Goal: Transaction & Acquisition: Purchase product/service

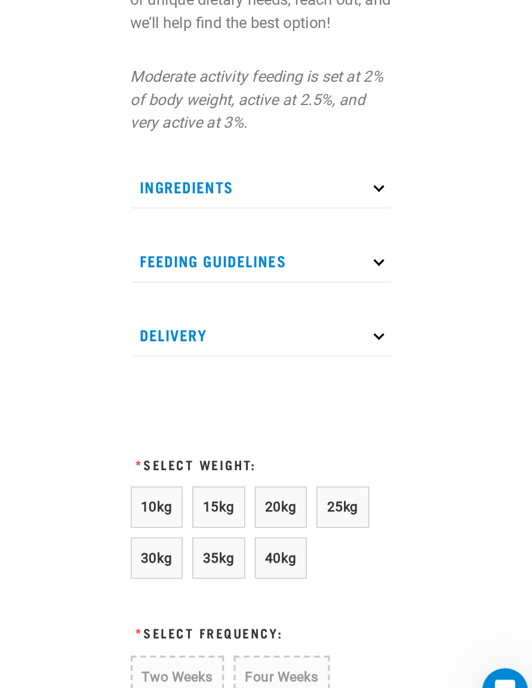
click at [273, 335] on p "Ingredients" at bounding box center [354, 348] width 162 height 27
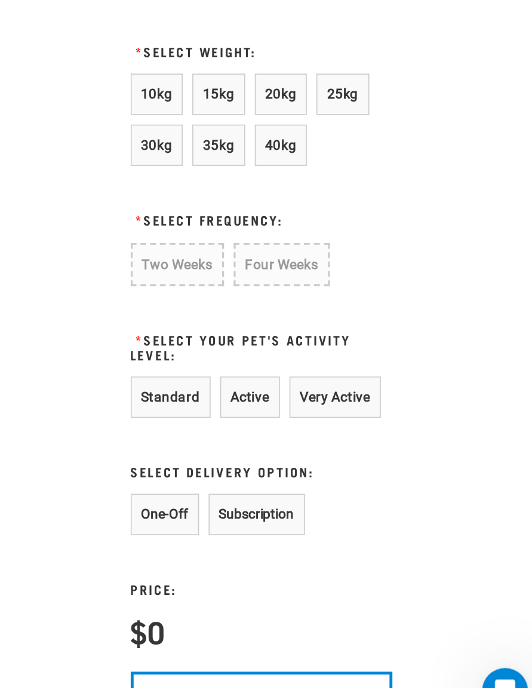
scroll to position [1013, 0]
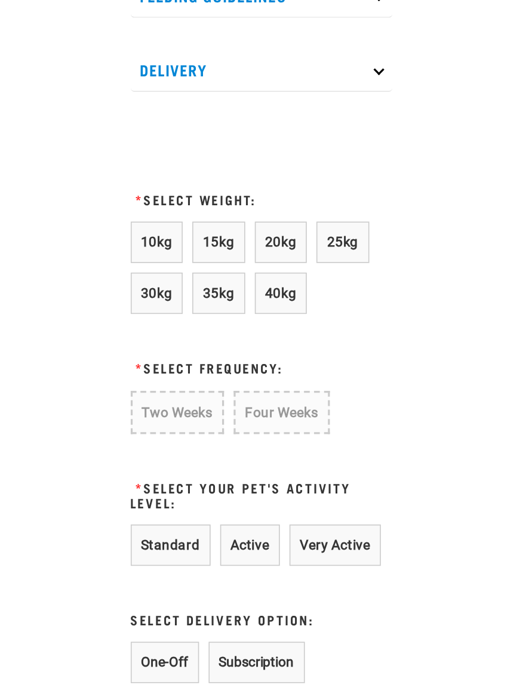
click at [395, 285] on span "25kg" at bounding box center [405, 290] width 20 height 10
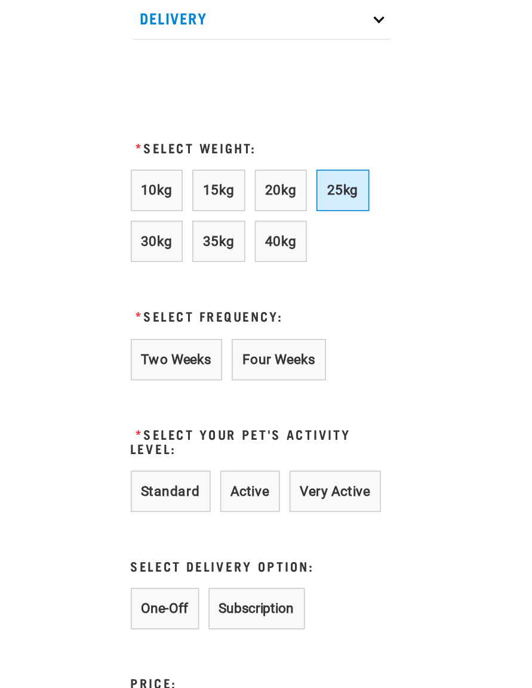
click at [273, 382] on button "Two Weeks" at bounding box center [301, 395] width 57 height 26
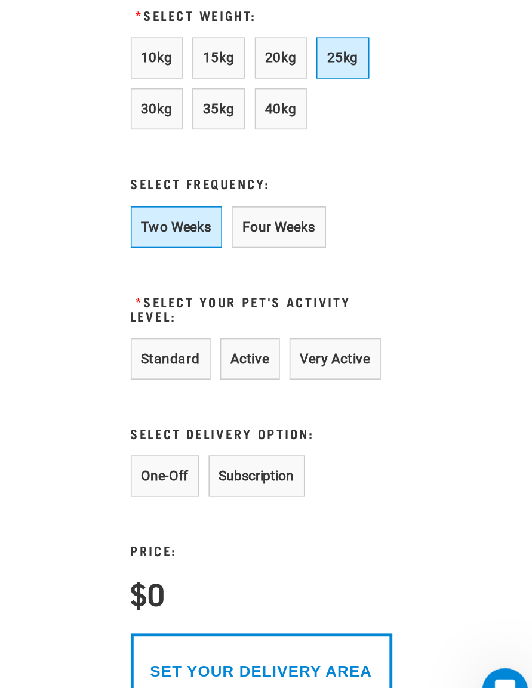
scroll to position [1035, 0]
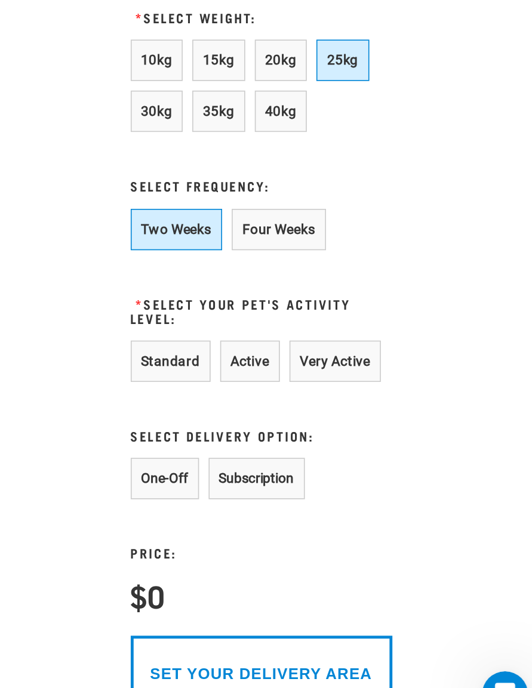
click at [273, 442] on button "Standard" at bounding box center [298, 455] width 50 height 26
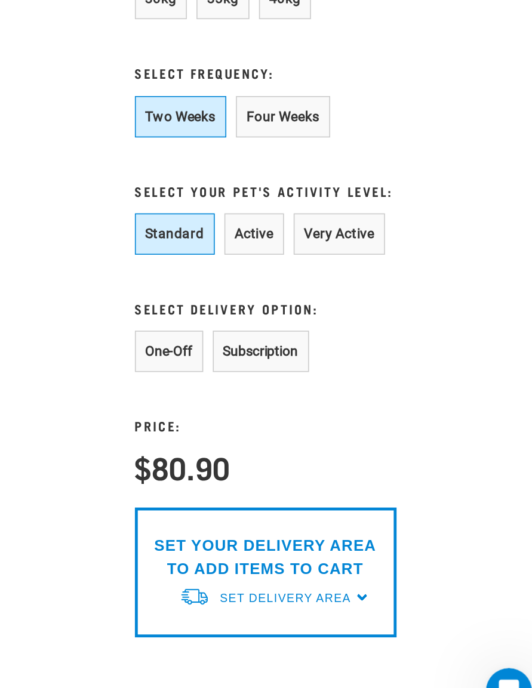
click at [273, 438] on button "One-Off" at bounding box center [294, 451] width 42 height 26
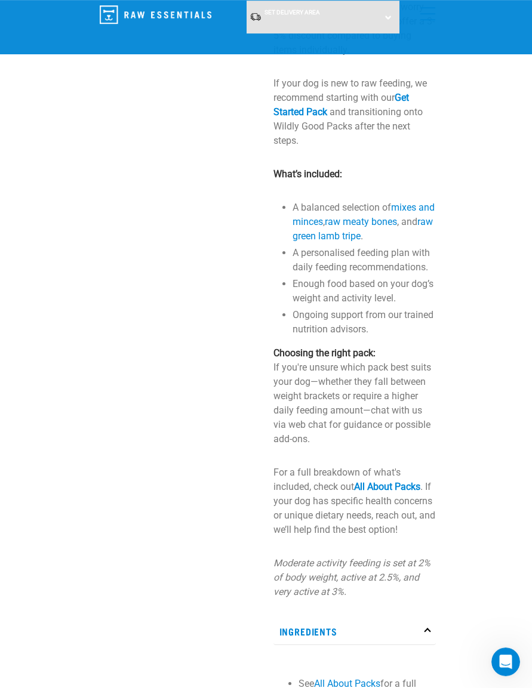
scroll to position [0, 0]
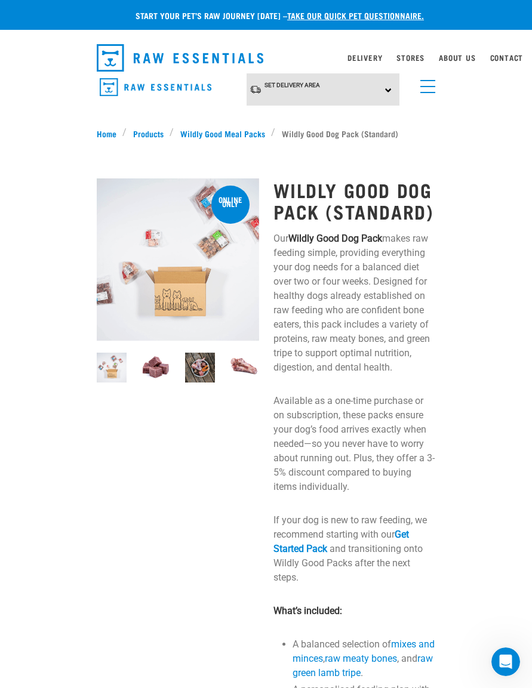
click at [430, 84] on link "menu" at bounding box center [424, 83] width 21 height 21
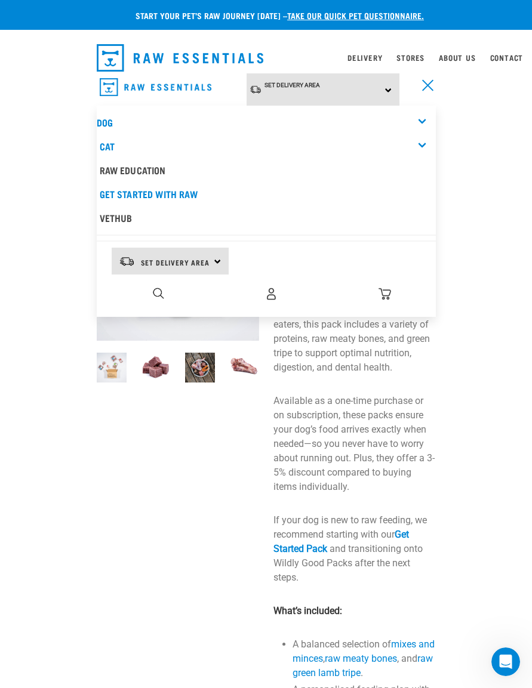
click at [121, 111] on div "Dog" at bounding box center [266, 122] width 339 height 24
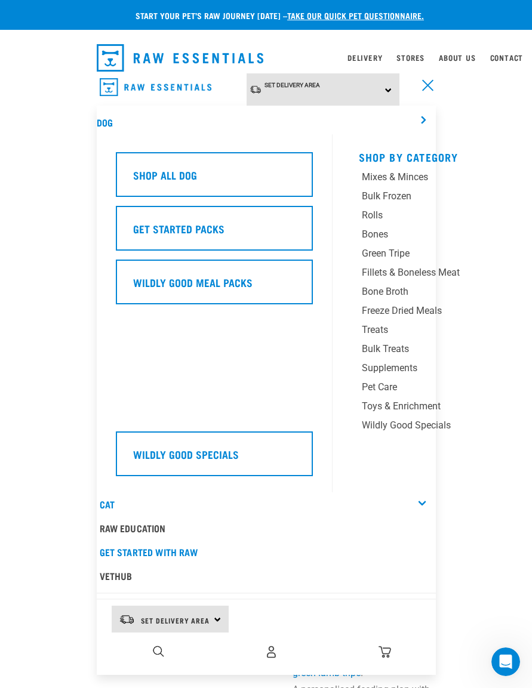
click at [189, 180] on div "Shop All Dog" at bounding box center [214, 174] width 197 height 45
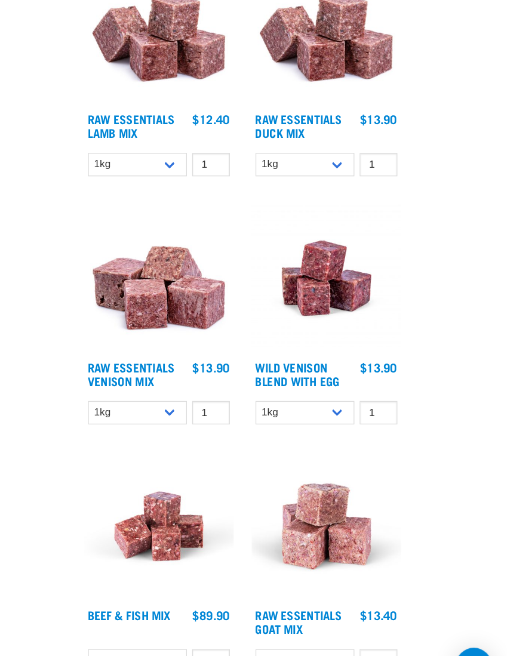
scroll to position [1422, 0]
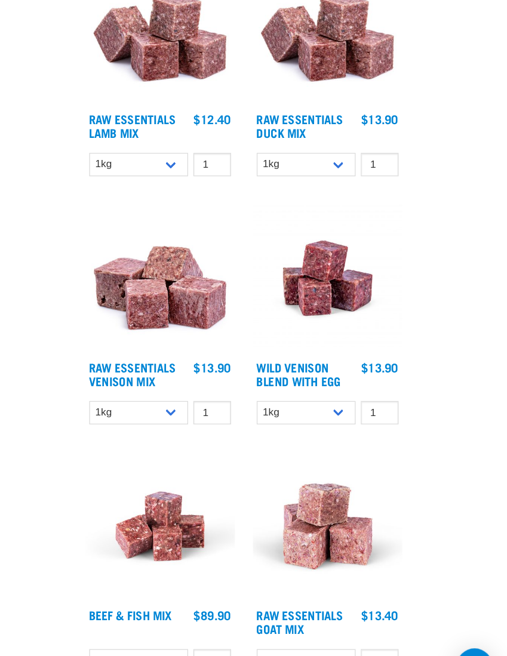
click at [172, 263] on img at bounding box center [231, 322] width 118 height 118
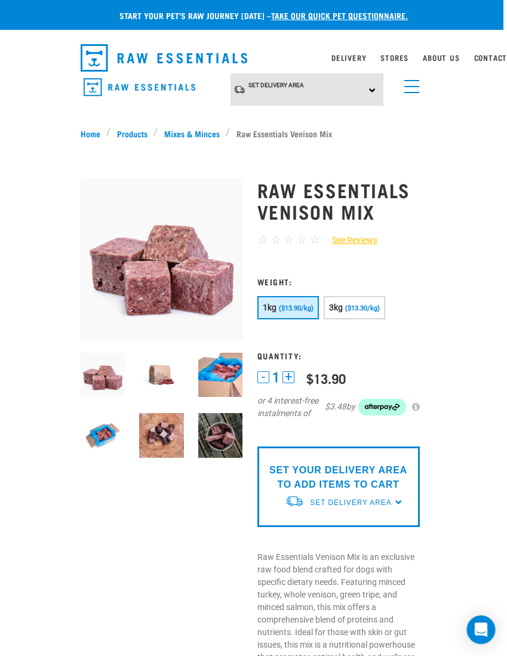
scroll to position [0, 8]
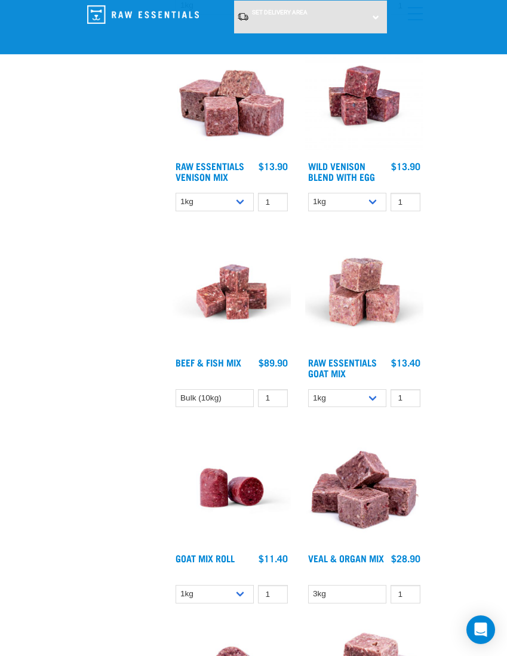
scroll to position [1652, 0]
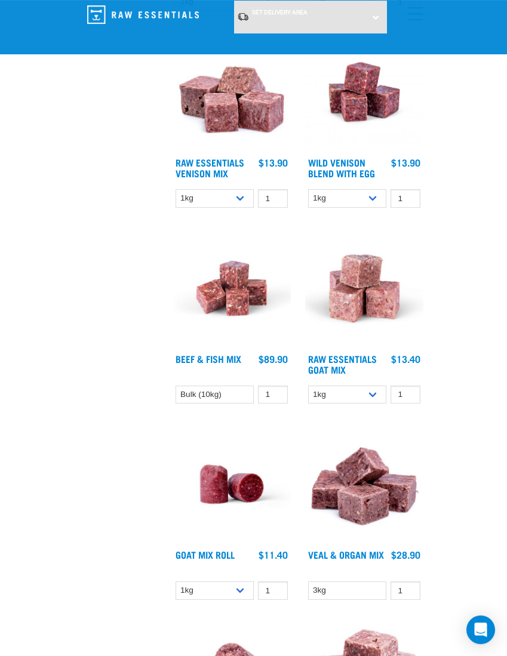
click at [245, 496] on img at bounding box center [231, 484] width 118 height 118
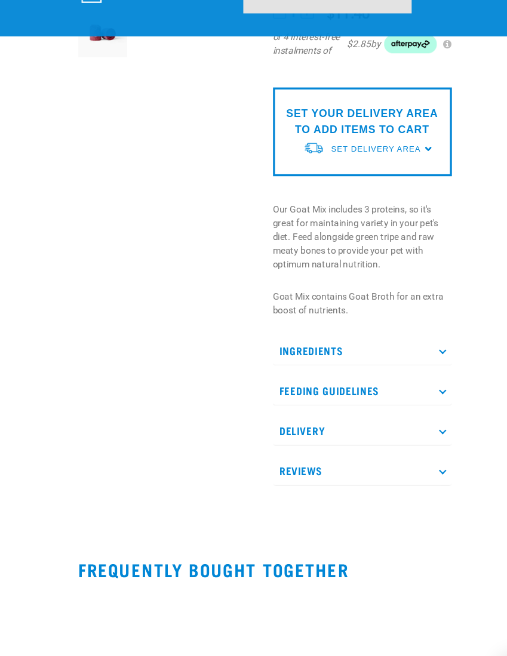
scroll to position [233, 0]
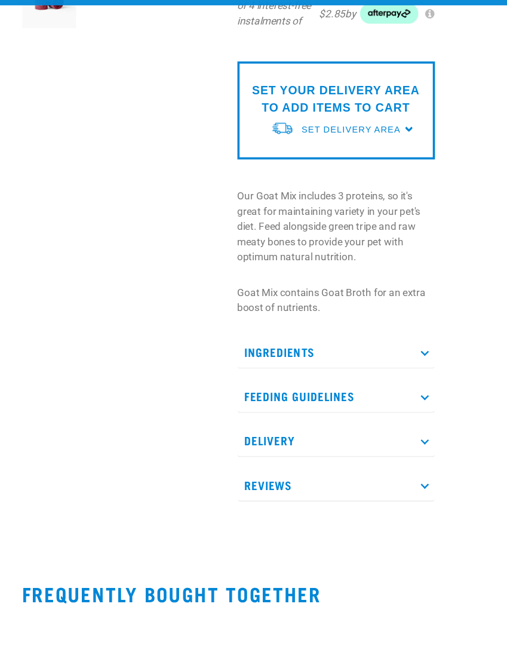
click at [344, 326] on p "Ingredients" at bounding box center [342, 339] width 162 height 27
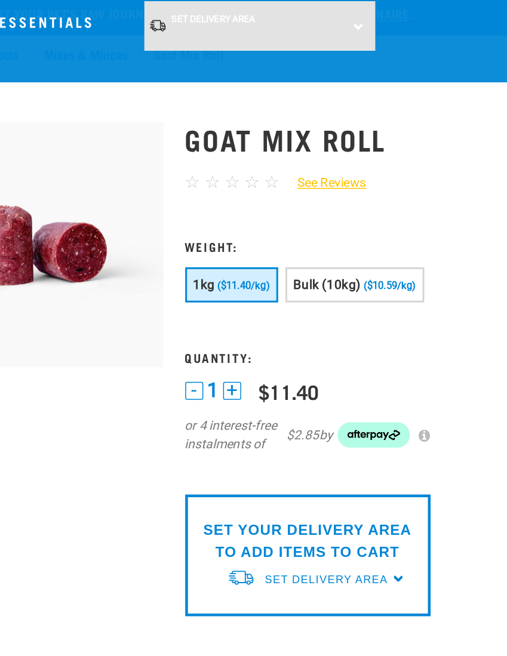
scroll to position [0, 0]
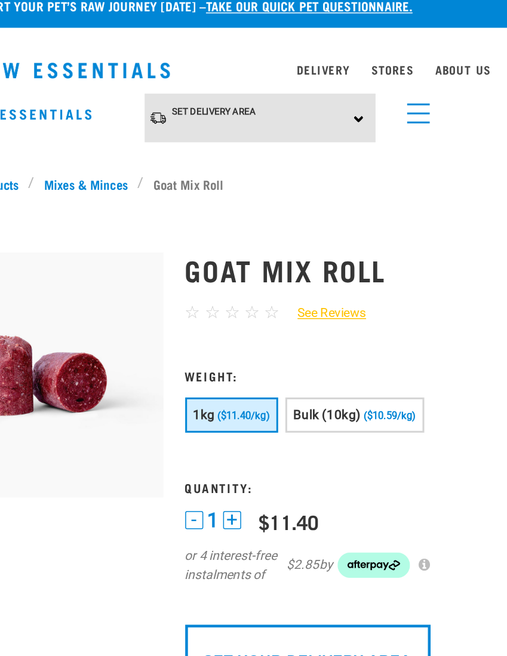
click at [282, 283] on span "($11.40/kg)" at bounding box center [299, 287] width 35 height 8
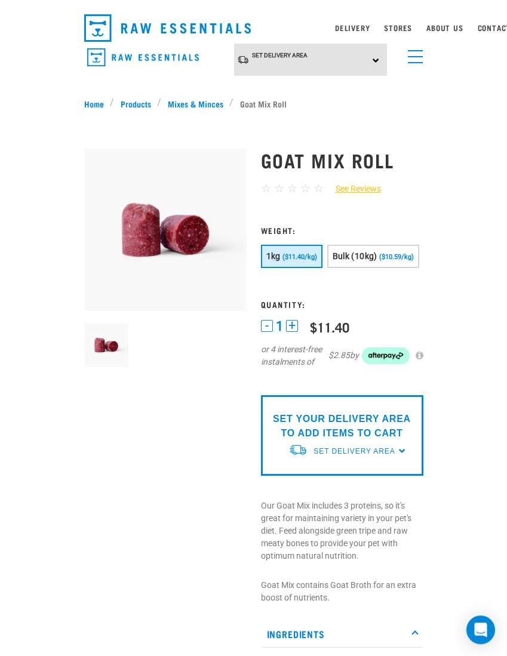
scroll to position [29, 0]
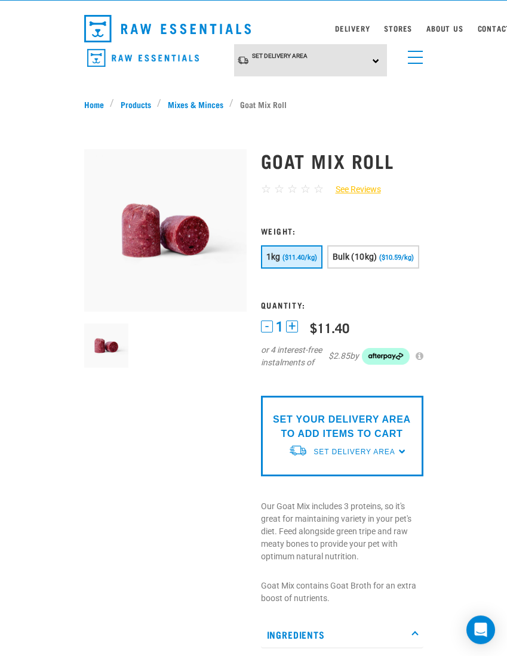
click at [394, 456] on span "Set Delivery Area" at bounding box center [353, 452] width 81 height 8
click at [334, 489] on link "[GEOGRAPHIC_DATA]" at bounding box center [347, 480] width 119 height 20
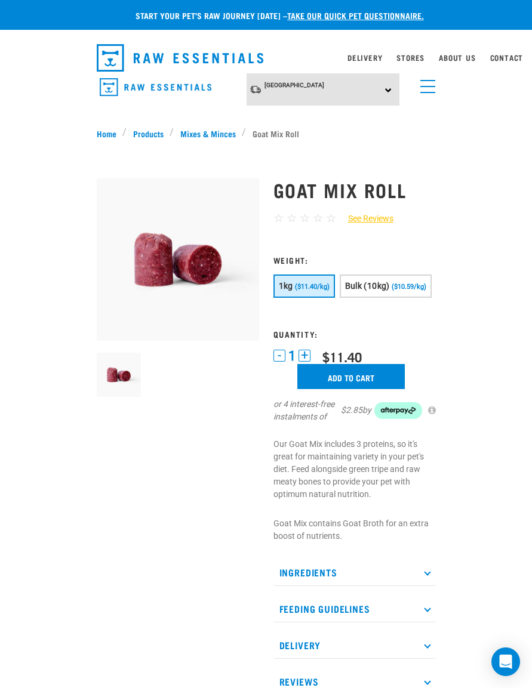
click at [374, 389] on input "Add to cart" at bounding box center [350, 376] width 107 height 25
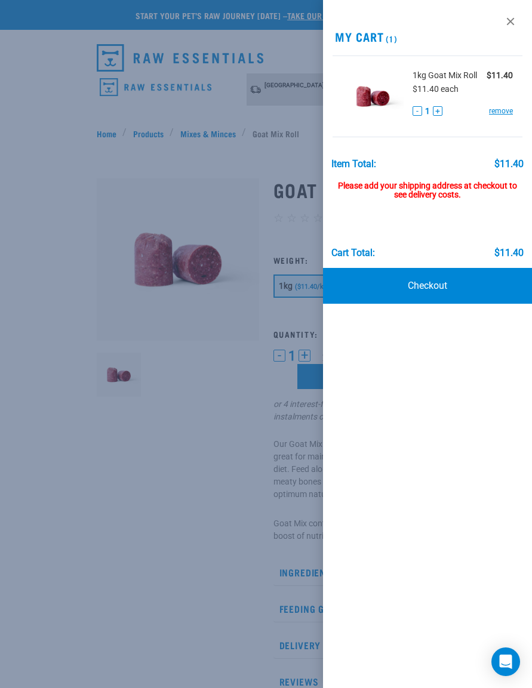
click at [66, 221] on div at bounding box center [266, 344] width 532 height 688
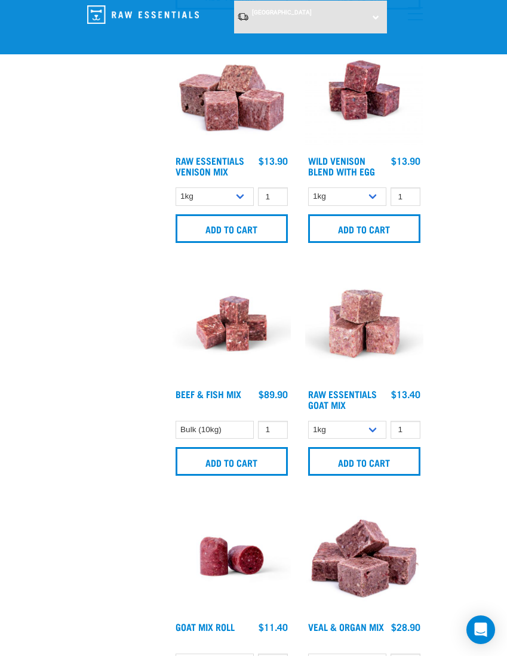
click at [235, 336] on img at bounding box center [231, 323] width 118 height 118
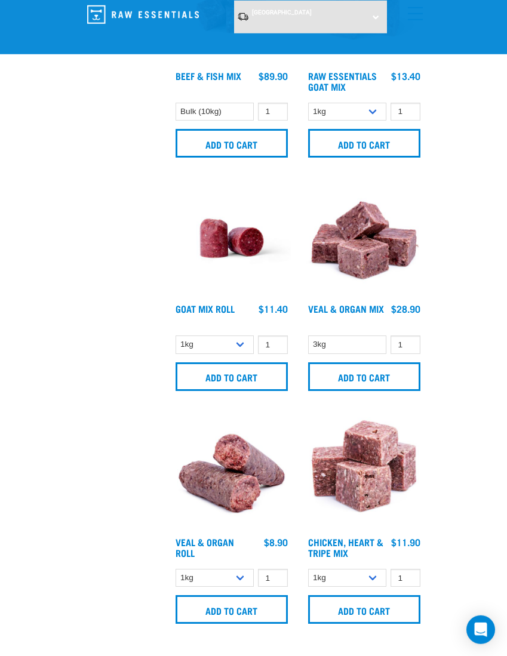
scroll to position [2014, 0]
click at [377, 246] on img at bounding box center [364, 237] width 118 height 118
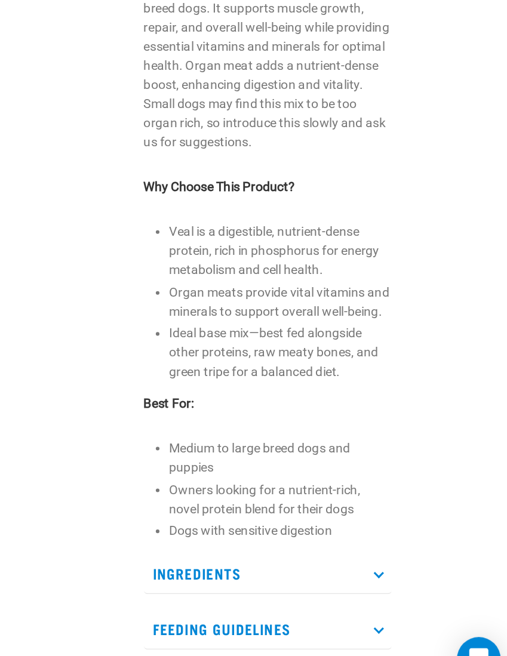
scroll to position [341, 0]
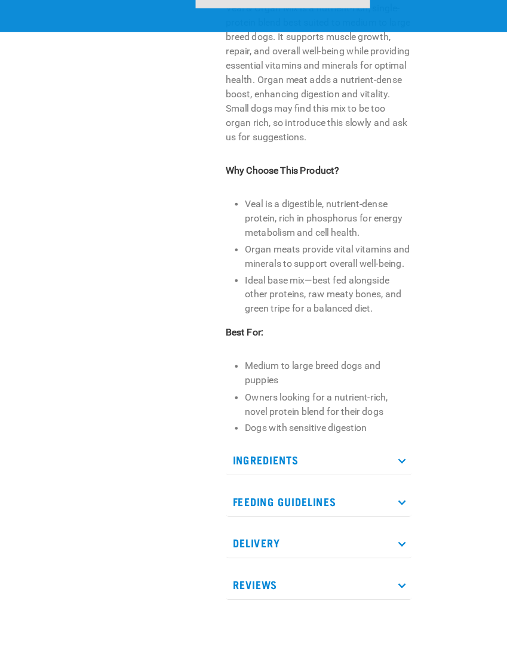
click at [270, 416] on p "Ingredients" at bounding box center [342, 429] width 162 height 27
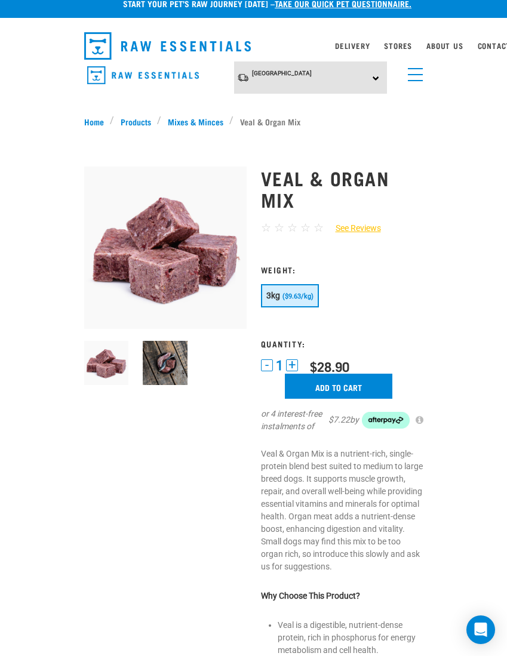
scroll to position [0, 0]
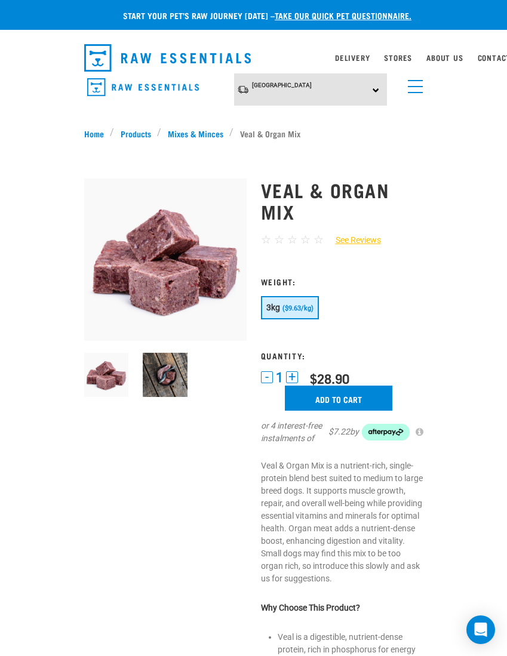
click at [360, 392] on input "Add to cart" at bounding box center [338, 397] width 107 height 25
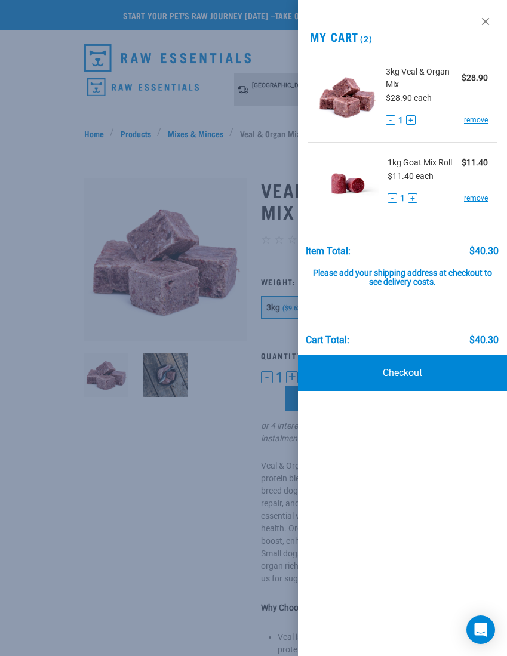
click at [67, 136] on div at bounding box center [253, 328] width 507 height 656
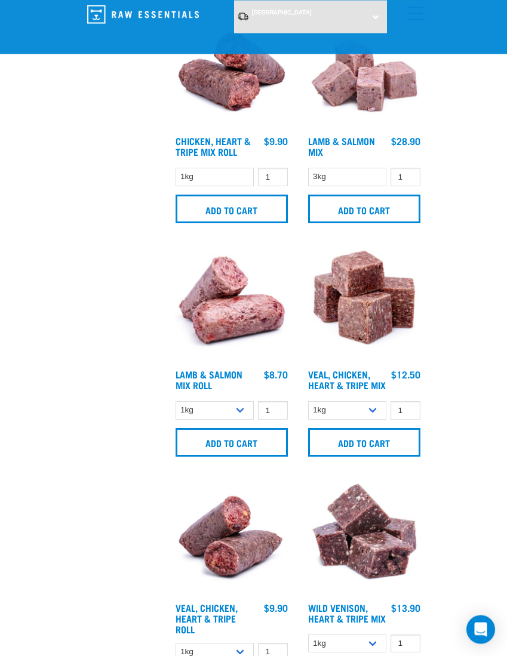
scroll to position [2648, 0]
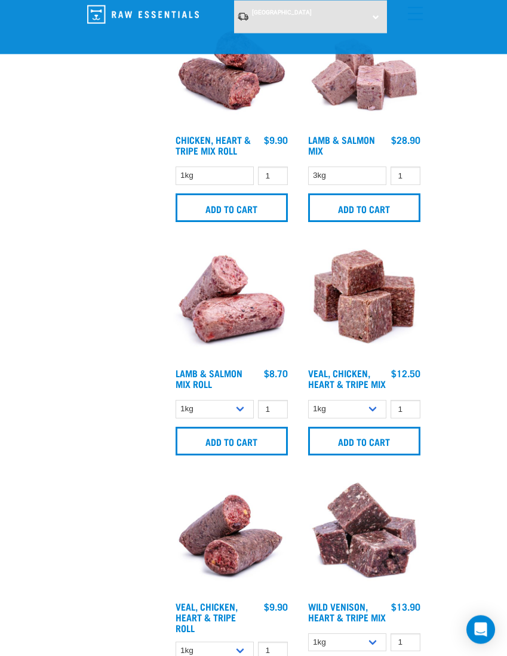
click at [236, 312] on img at bounding box center [231, 302] width 118 height 118
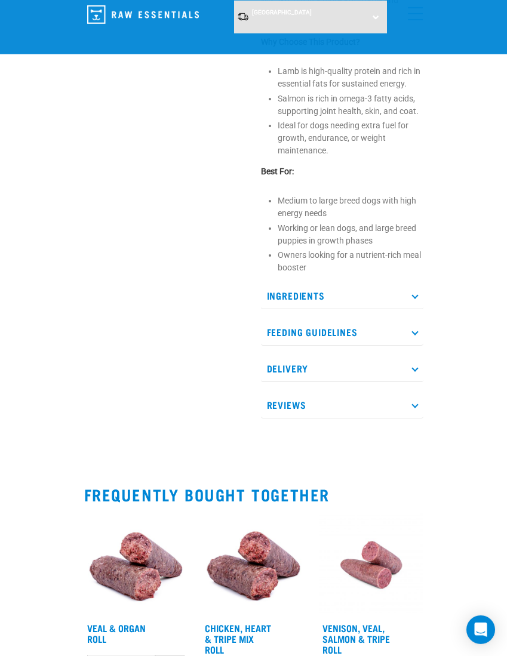
scroll to position [504, 0]
click at [360, 305] on p "Ingredients" at bounding box center [342, 295] width 162 height 27
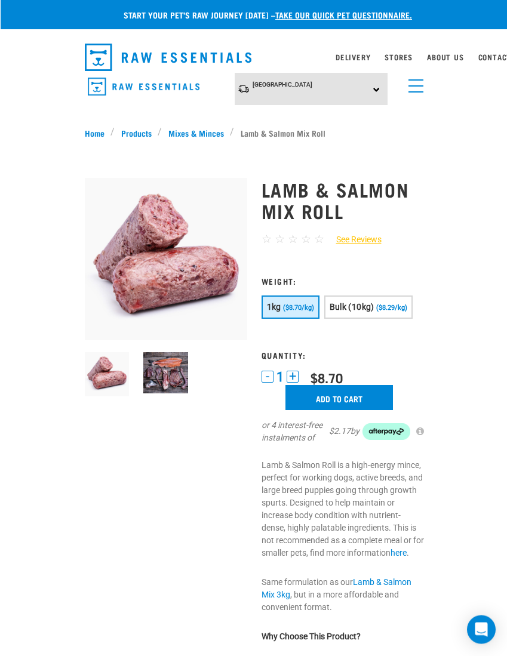
scroll to position [1, 0]
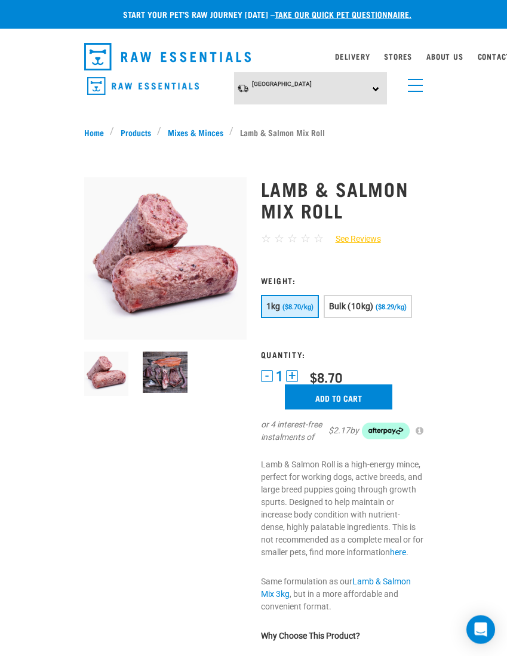
click at [381, 304] on span "($8.29/kg)" at bounding box center [390, 307] width 31 height 8
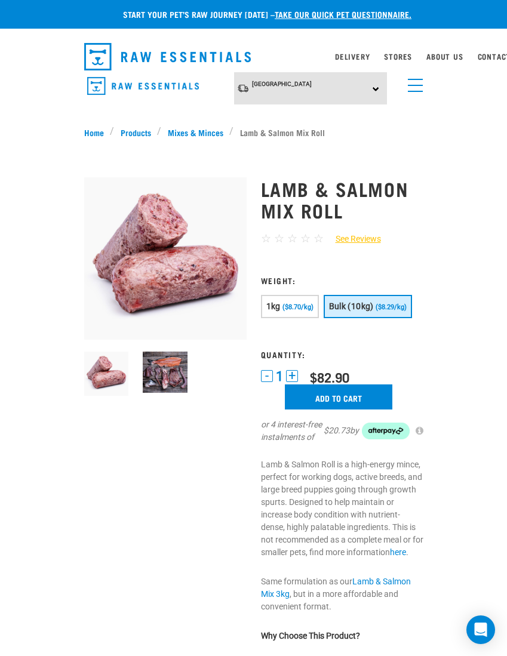
click at [295, 310] on button "1kg ($8.70/kg)" at bounding box center [290, 306] width 58 height 23
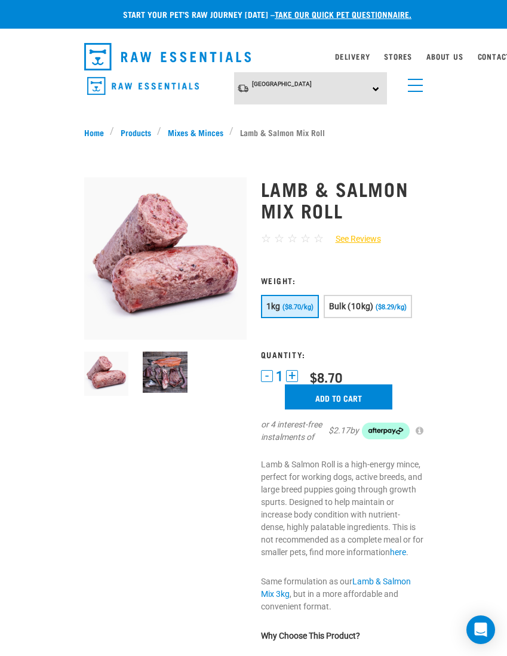
click at [399, 308] on span "($8.29/kg)" at bounding box center [390, 307] width 31 height 8
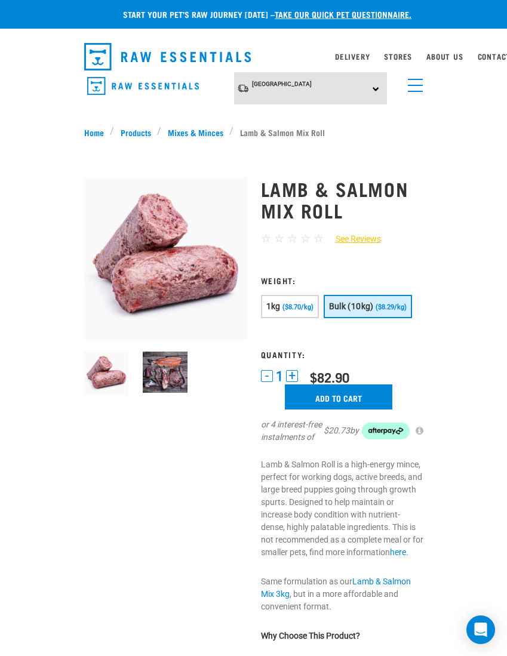
click at [334, 395] on input "Add to cart" at bounding box center [338, 396] width 107 height 25
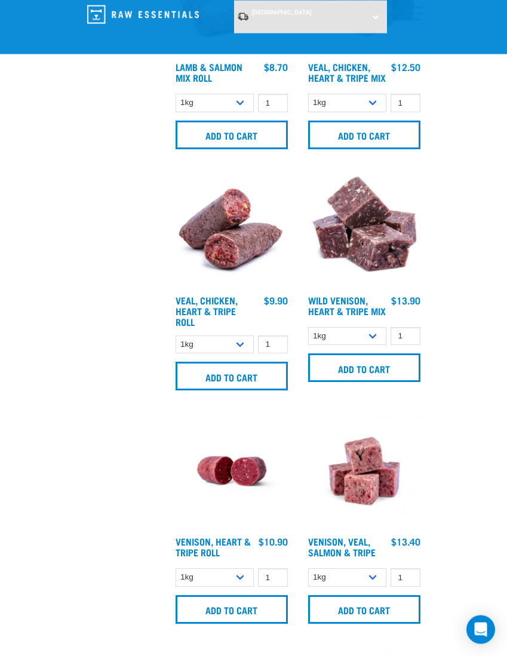
scroll to position [2949, 0]
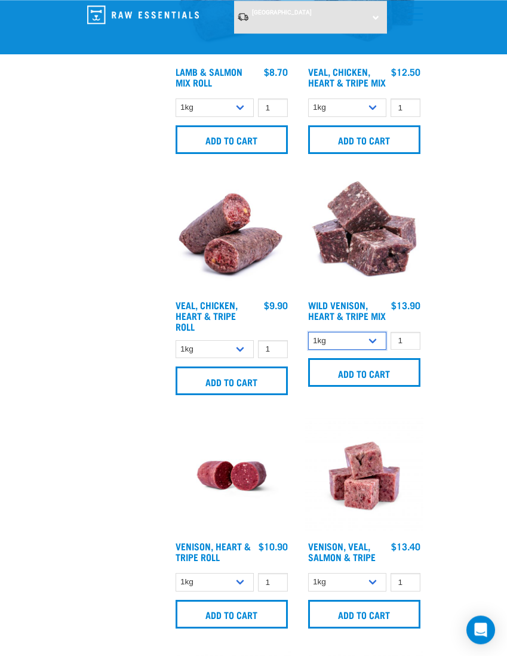
click at [371, 350] on select "1kg 3kg" at bounding box center [347, 341] width 79 height 18
click at [374, 350] on select "1kg 3kg" at bounding box center [347, 341] width 79 height 18
select select "762"
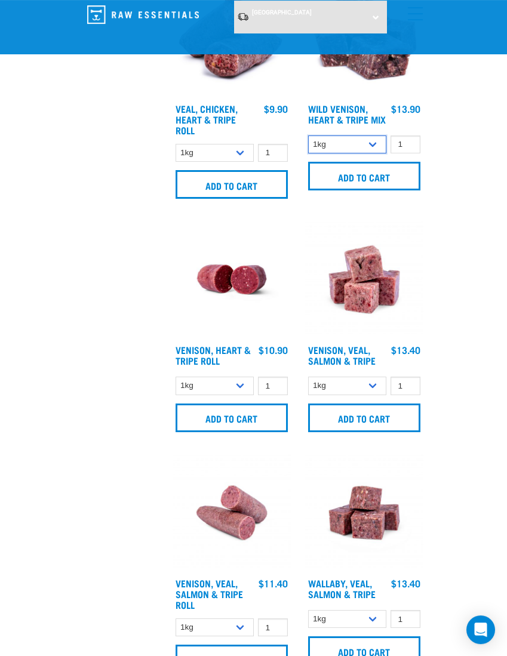
scroll to position [3146, 0]
click at [239, 392] on select "1kg Bulk (10kg)" at bounding box center [214, 386] width 79 height 18
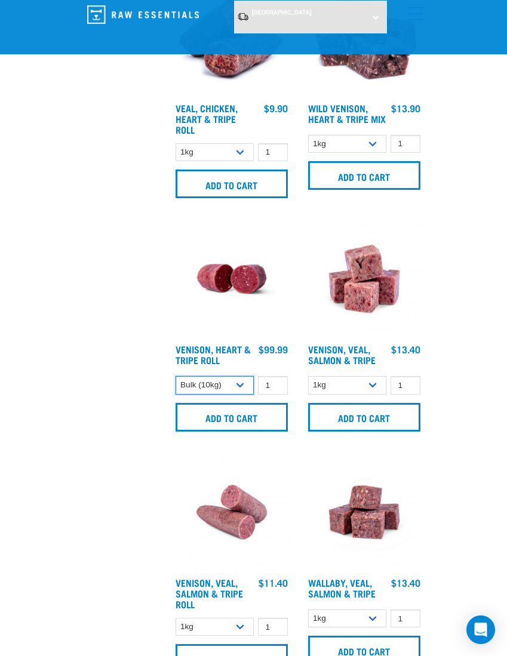
click at [240, 394] on select "1kg Bulk (10kg)" at bounding box center [214, 385] width 79 height 18
click at [244, 394] on select "1kg Bulk (10kg)" at bounding box center [214, 385] width 79 height 18
select select "418565"
click at [254, 428] on input "Add to cart" at bounding box center [231, 417] width 112 height 29
click at [233, 310] on img at bounding box center [231, 279] width 118 height 118
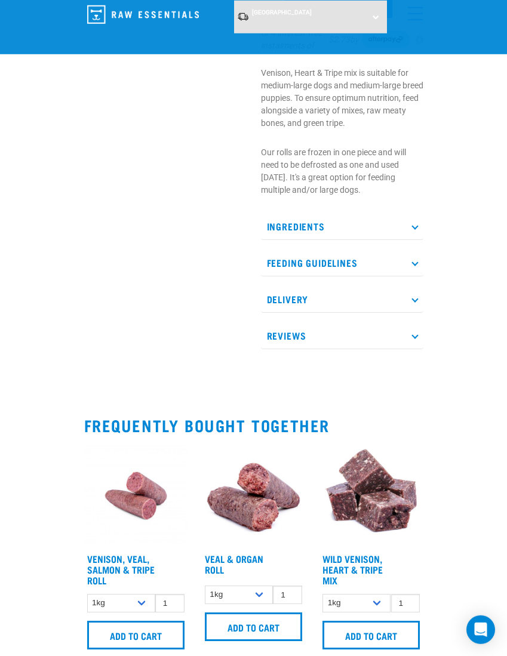
click at [324, 240] on p "Ingredients" at bounding box center [342, 226] width 162 height 27
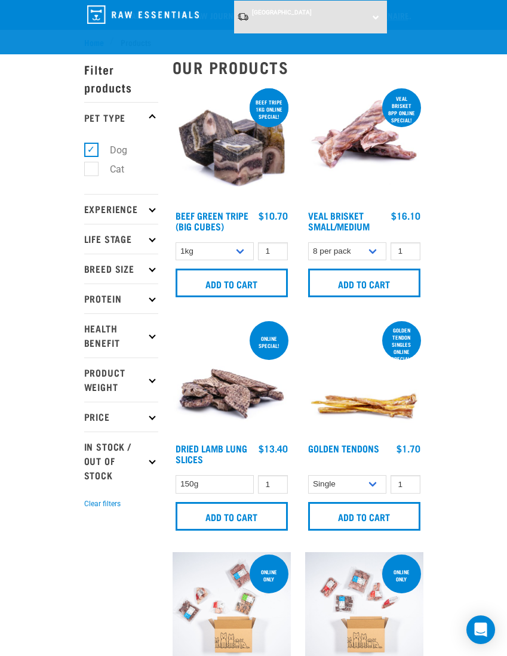
select select "418565"
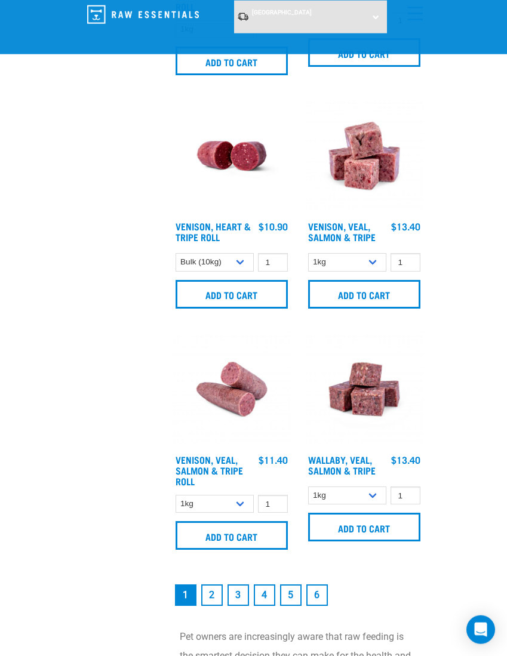
scroll to position [3270, 0]
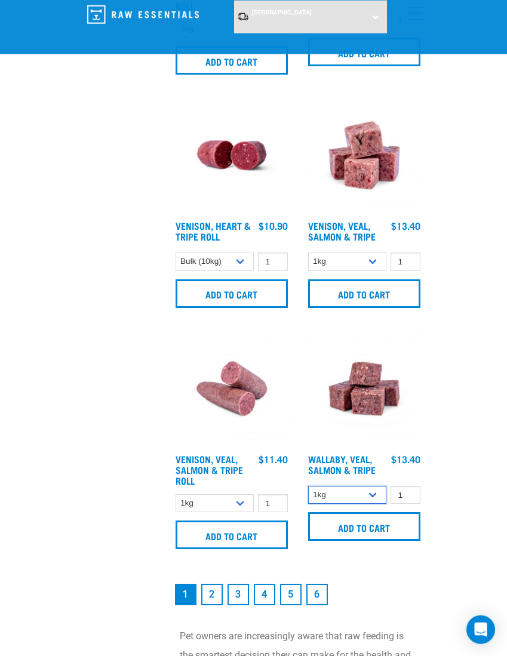
click at [368, 500] on select "1kg 3kg Bulk (18kg)" at bounding box center [347, 495] width 79 height 18
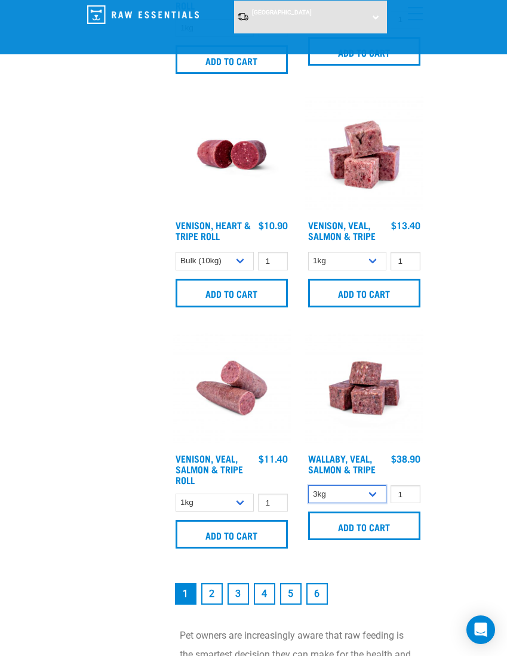
click at [376, 501] on select "1kg 3kg Bulk (18kg)" at bounding box center [347, 494] width 79 height 18
select select "278010"
click at [210, 600] on link "2" at bounding box center [211, 593] width 21 height 21
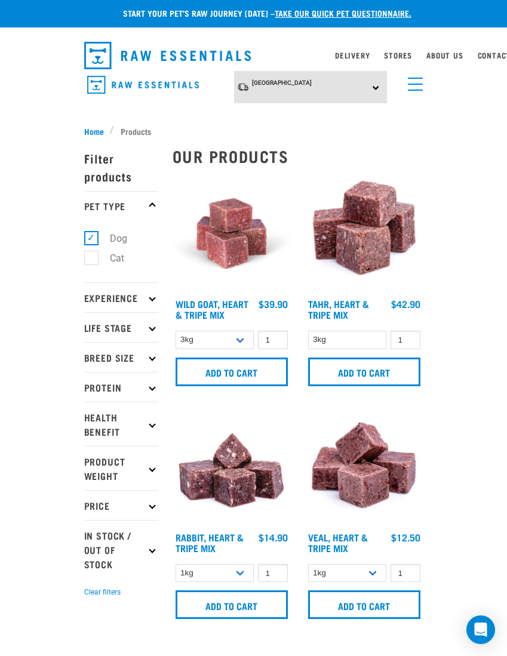
click at [385, 236] on img at bounding box center [364, 233] width 118 height 118
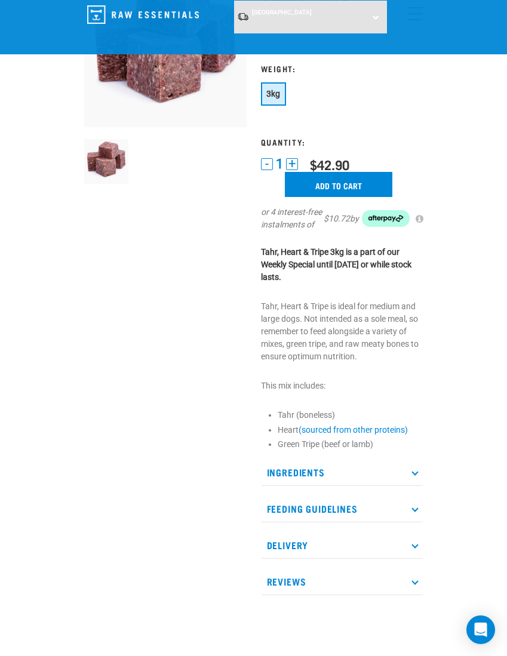
scroll to position [145, 0]
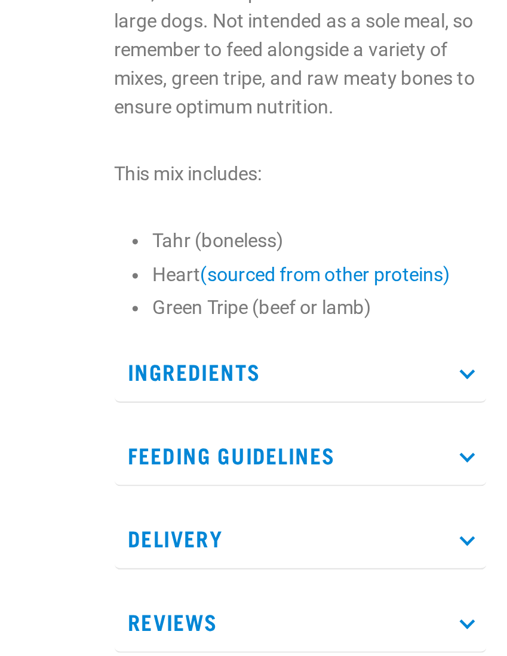
click at [298, 402] on link "(sourced from other proteins)" at bounding box center [352, 407] width 109 height 10
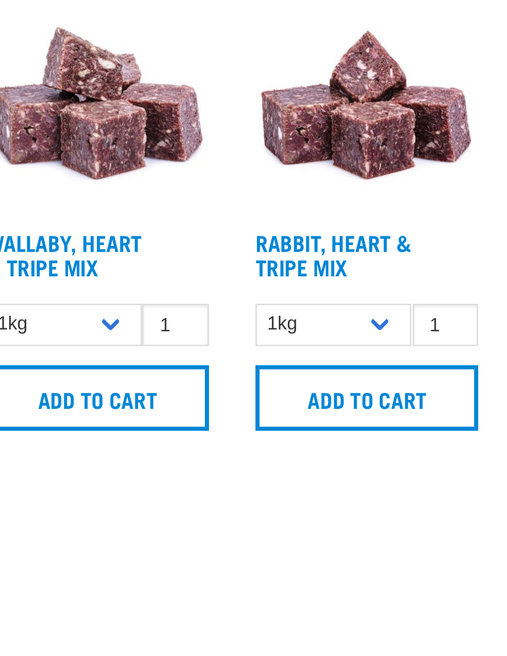
click at [261, 153] on p "Ingredients" at bounding box center [342, 142] width 162 height 27
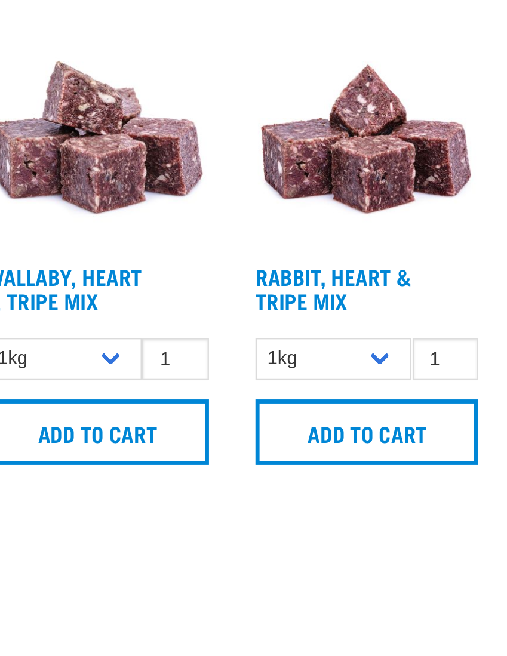
click at [261, 149] on p "Ingredients" at bounding box center [342, 142] width 162 height 27
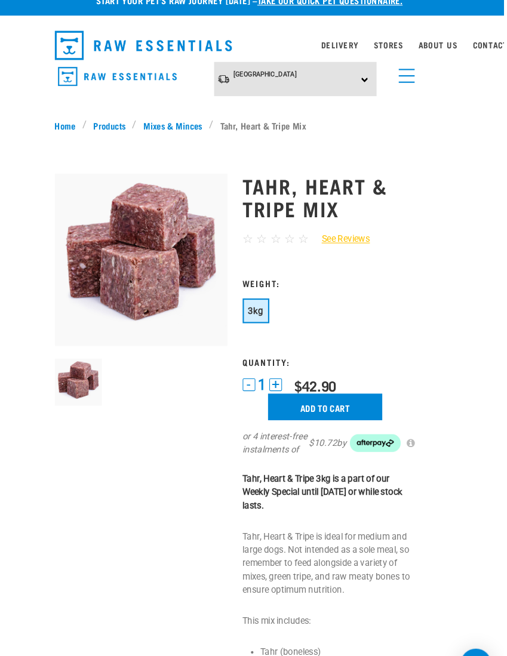
scroll to position [0, 9]
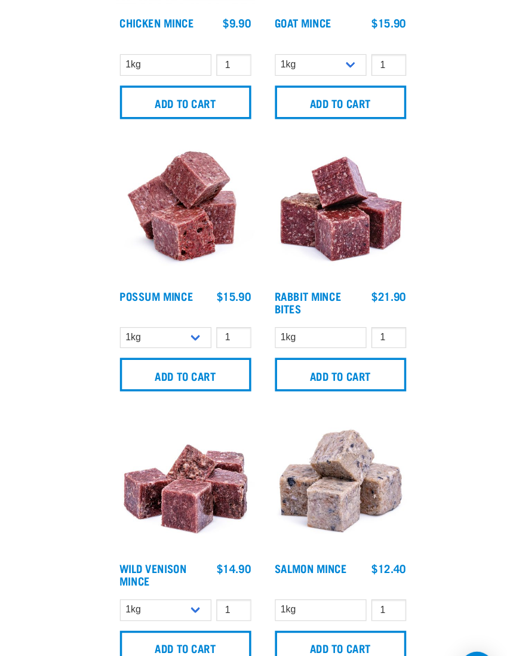
scroll to position [1079, 0]
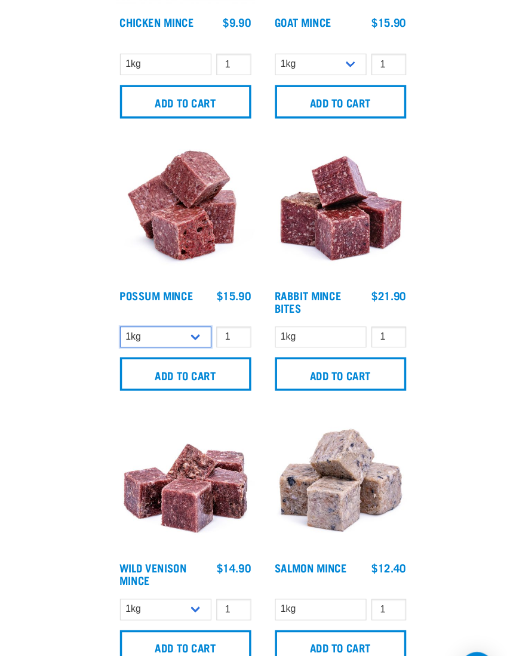
click at [175, 337] on select "1kg 3kg" at bounding box center [214, 346] width 79 height 18
select select "457"
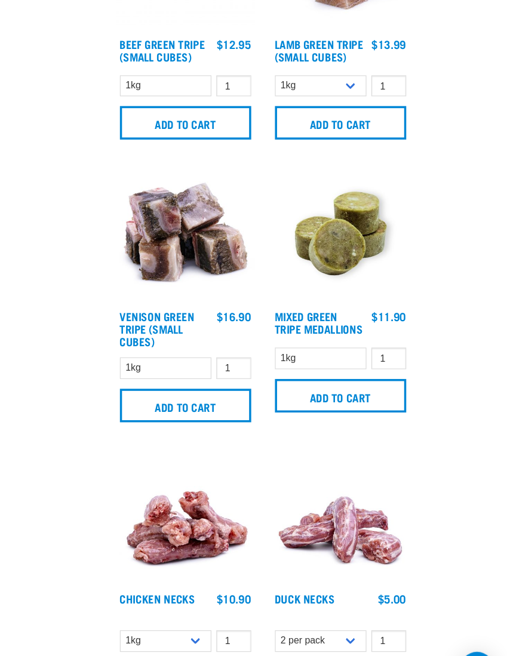
scroll to position [2926, 0]
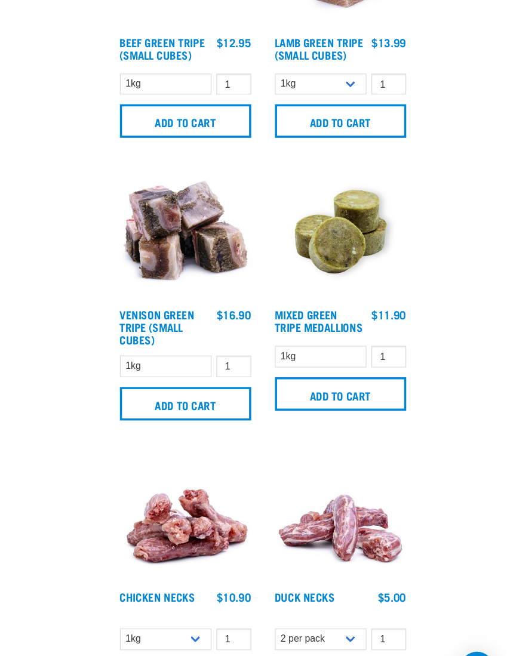
click at [308, 322] on h4 "Mixed Green Tripe Medallions" at bounding box center [347, 334] width 79 height 24
click at [308, 321] on h4 "Mixed Green Tripe Medallions" at bounding box center [347, 333] width 79 height 24
click at [305, 230] on img at bounding box center [364, 256] width 118 height 118
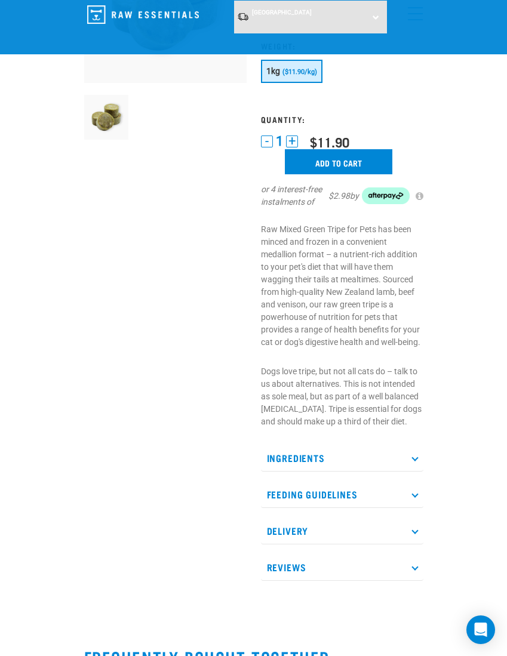
scroll to position [178, 0]
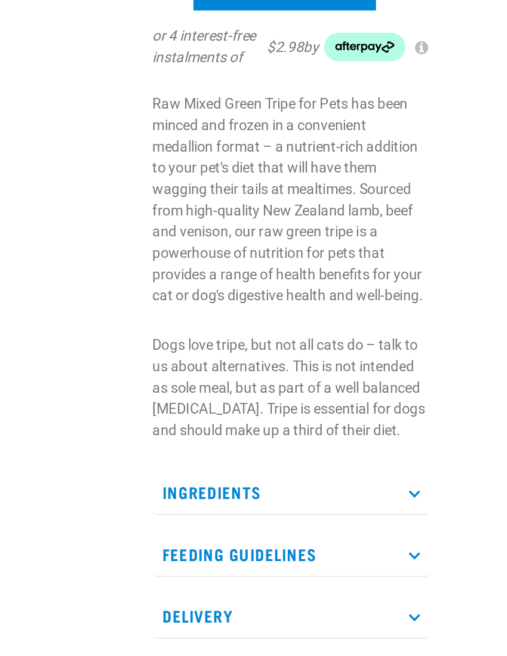
click at [261, 433] on p "Ingredients" at bounding box center [342, 446] width 162 height 27
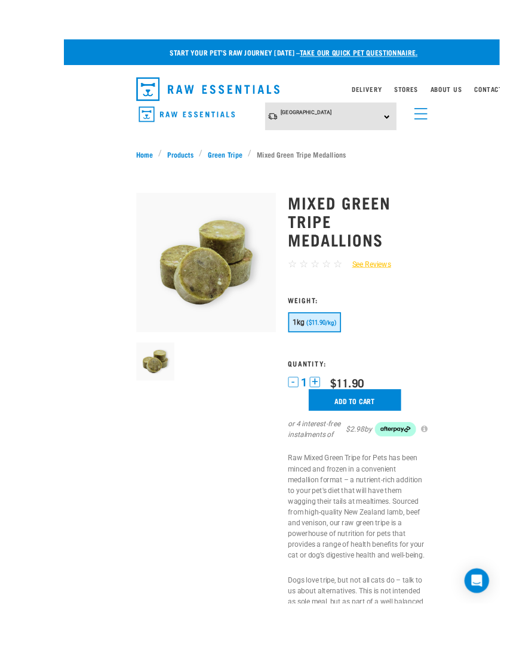
scroll to position [123, 0]
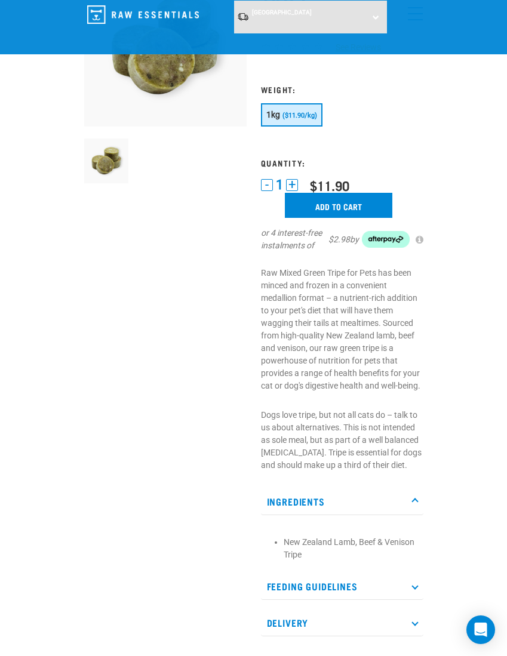
click at [352, 204] on input "Add to cart" at bounding box center [338, 205] width 107 height 25
